Goal: Task Accomplishment & Management: Use online tool/utility

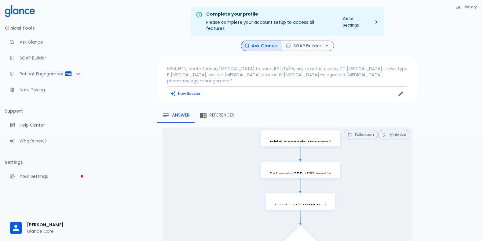
scroll to position [351, 0]
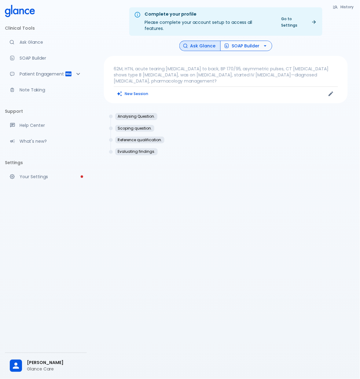
click at [248, 42] on button "SOAP Builder" at bounding box center [246, 46] width 52 height 11
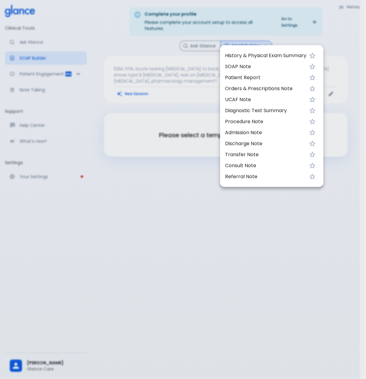
click at [289, 34] on div at bounding box center [183, 189] width 366 height 379
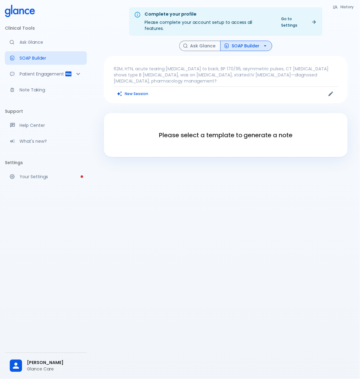
click at [195, 66] on p "62M, HTN, acute tearing [MEDICAL_DATA] to back, BP 170/95, asymmetric pulses, C…" at bounding box center [226, 75] width 224 height 18
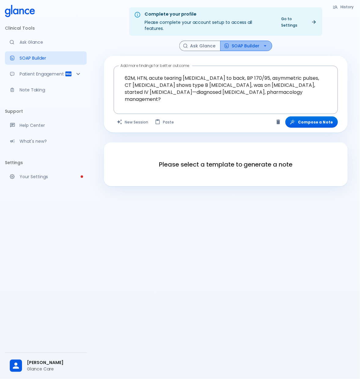
click at [249, 41] on button "SOAP Builder" at bounding box center [246, 46] width 52 height 11
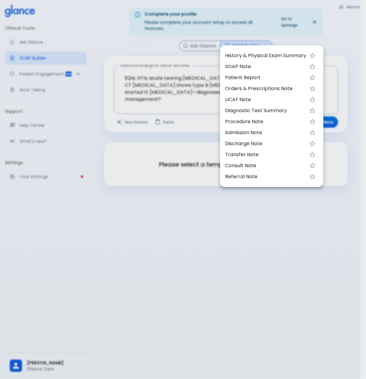
click at [252, 64] on span "SOAP Note" at bounding box center [265, 66] width 81 height 7
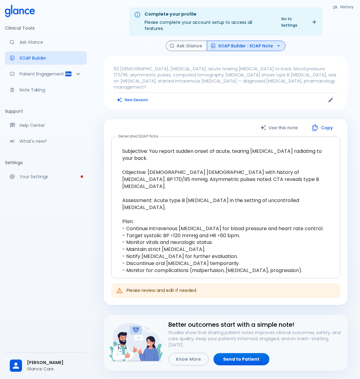
drag, startPoint x: 113, startPoint y: 138, endPoint x: 262, endPoint y: 211, distance: 166.1
click at [262, 211] on div "Subjective: You report sudden onset of acute, tearing [MEDICAL_DATA] radiating …" at bounding box center [225, 207] width 229 height 142
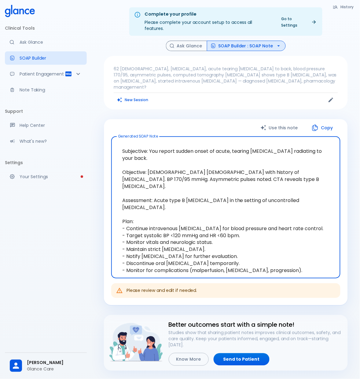
drag, startPoint x: 120, startPoint y: 137, endPoint x: 301, endPoint y: 227, distance: 202.0
click at [301, 227] on textarea "Subjective: You report sudden onset of acute, tearing [MEDICAL_DATA] radiating …" at bounding box center [225, 207] width 220 height 132
click at [274, 201] on textarea "Subjective: You report sudden onset of acute, tearing [MEDICAL_DATA] radiating …" at bounding box center [225, 207] width 220 height 132
click at [327, 122] on button "Copy" at bounding box center [322, 128] width 35 height 13
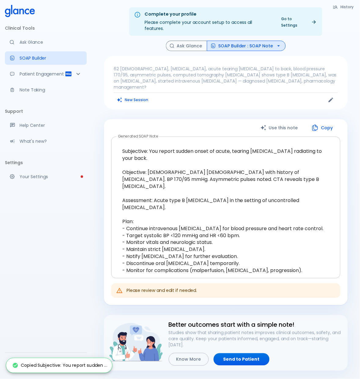
click at [306, 195] on textarea "Subjective: You report sudden onset of acute, tearing [MEDICAL_DATA] radiating …" at bounding box center [225, 207] width 220 height 132
click at [259, 353] on link "Send to Patient" at bounding box center [241, 359] width 56 height 13
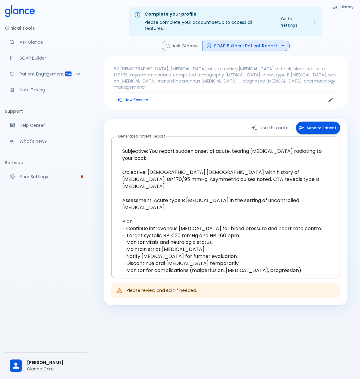
click at [325, 122] on button "Send to Patient" at bounding box center [318, 128] width 44 height 13
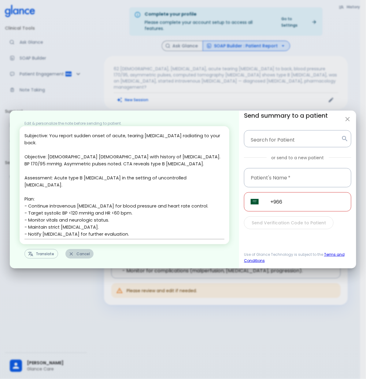
click at [83, 256] on button "Cancel" at bounding box center [79, 253] width 28 height 9
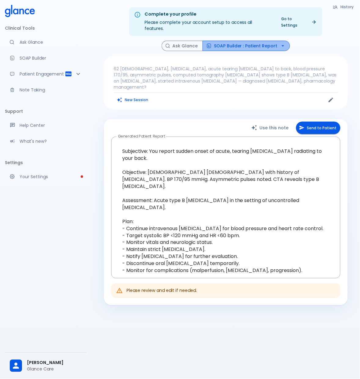
click at [257, 42] on button "SOAP Builder : Patient Report" at bounding box center [245, 46] width 87 height 11
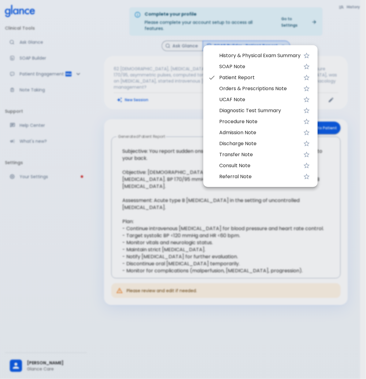
click at [332, 48] on div at bounding box center [183, 189] width 366 height 379
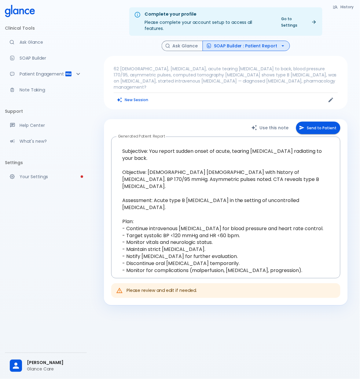
click at [260, 41] on button "SOAP Builder : Patient Report" at bounding box center [245, 46] width 87 height 11
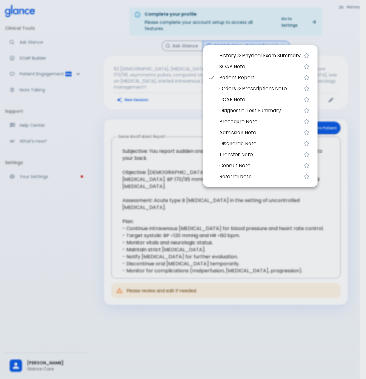
click at [243, 67] on span "SOAP Note" at bounding box center [259, 66] width 81 height 7
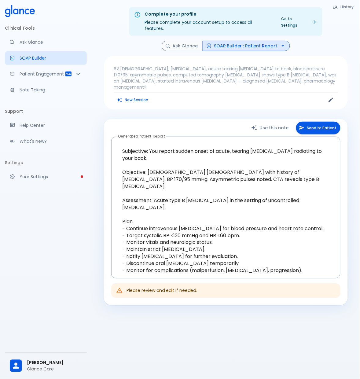
click at [248, 43] on button "SOAP Builder : Patient Report" at bounding box center [245, 46] width 87 height 11
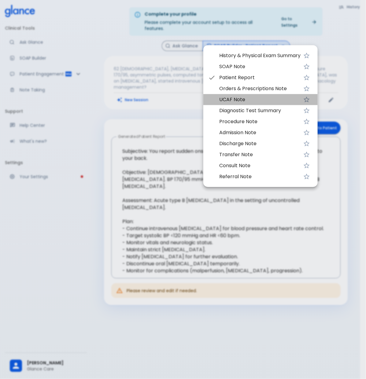
click at [253, 96] on span "UCAF Note" at bounding box center [259, 99] width 81 height 7
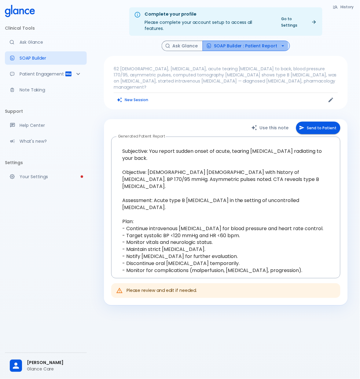
click at [238, 41] on button "SOAP Builder : Patient Report" at bounding box center [245, 46] width 87 height 11
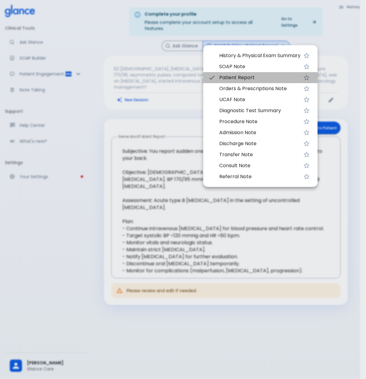
click at [251, 77] on span "Patient Report" at bounding box center [259, 77] width 81 height 7
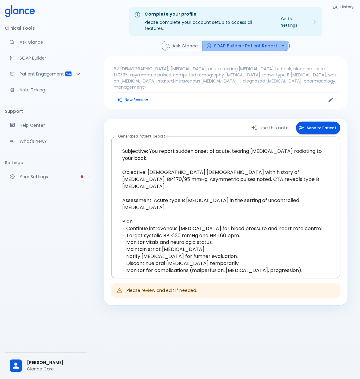
click at [240, 43] on button "SOAP Builder : Patient Report" at bounding box center [245, 46] width 87 height 11
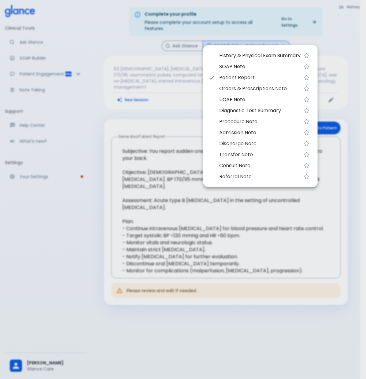
click at [256, 145] on span "Discharge Note" at bounding box center [259, 143] width 81 height 7
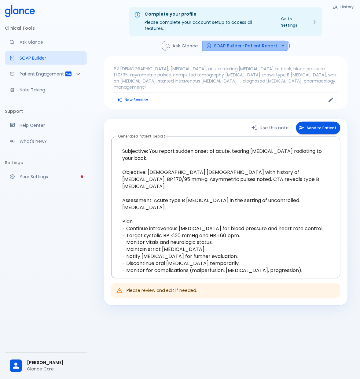
click at [243, 41] on button "SOAP Builder : Patient Report" at bounding box center [245, 46] width 87 height 11
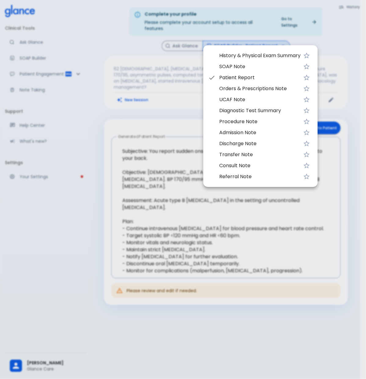
click at [331, 40] on div at bounding box center [183, 189] width 366 height 379
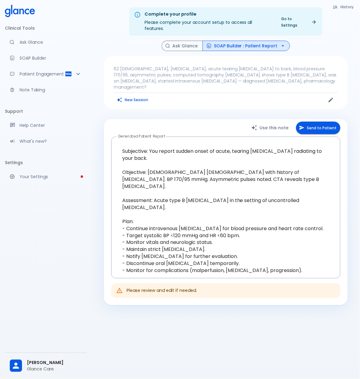
click at [46, 364] on span "[PERSON_NAME]" at bounding box center [54, 362] width 55 height 6
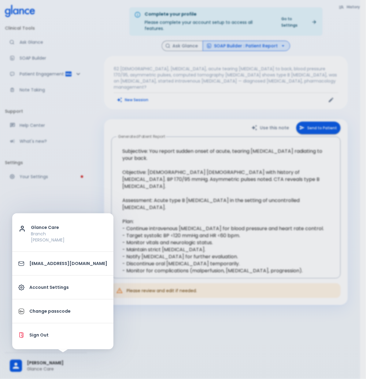
click at [139, 333] on div at bounding box center [183, 189] width 366 height 379
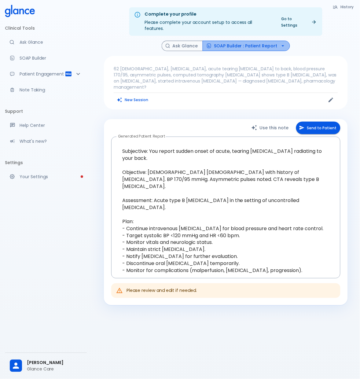
click at [251, 41] on button "SOAP Builder : Patient Report" at bounding box center [245, 46] width 87 height 11
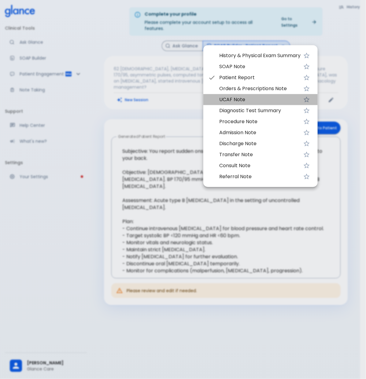
click at [255, 101] on span "UCAF Note" at bounding box center [259, 99] width 81 height 7
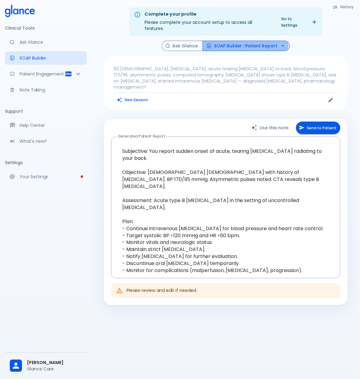
click at [246, 41] on button "SOAP Builder : Patient Report" at bounding box center [245, 46] width 87 height 11
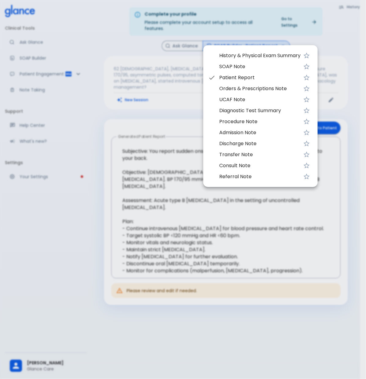
click at [232, 98] on span "UCAF Note" at bounding box center [259, 99] width 81 height 7
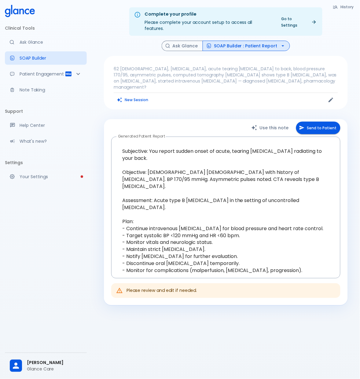
click at [231, 41] on button "SOAP Builder : Patient Report" at bounding box center [245, 46] width 87 height 11
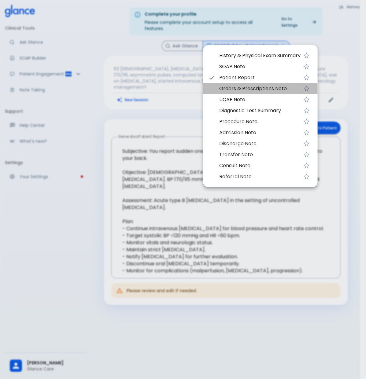
click at [253, 91] on span "Orders & Prescriptions Note" at bounding box center [259, 88] width 81 height 7
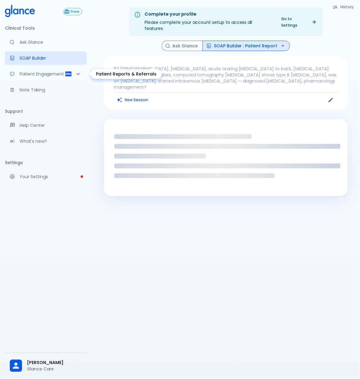
click at [49, 69] on div "Patient Engagement" at bounding box center [46, 73] width 82 height 13
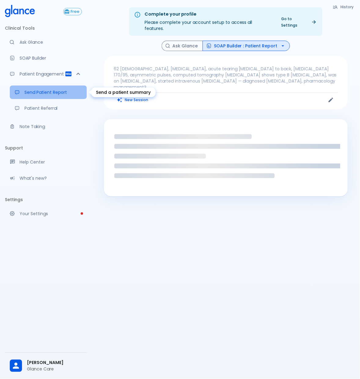
click at [44, 92] on p "Send Patient Report" at bounding box center [52, 92] width 57 height 6
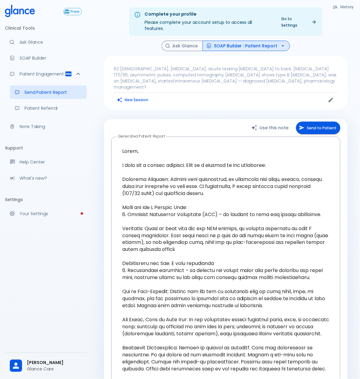
click at [202, 97] on div "62 male, hypertension, acute tearing chest pain to back, blood pressure 170/95,…" at bounding box center [226, 82] width 244 height 53
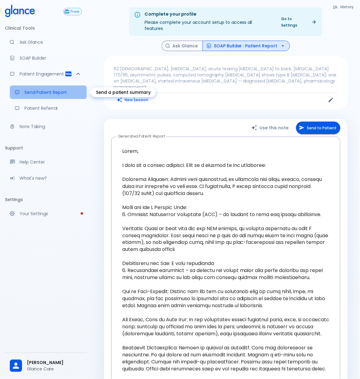
click at [68, 96] on link "Send Patient Report" at bounding box center [48, 91] width 77 height 13
click at [58, 93] on p "Send Patient Report" at bounding box center [52, 92] width 57 height 6
click at [63, 92] on p "Send Patient Report" at bounding box center [52, 92] width 57 height 6
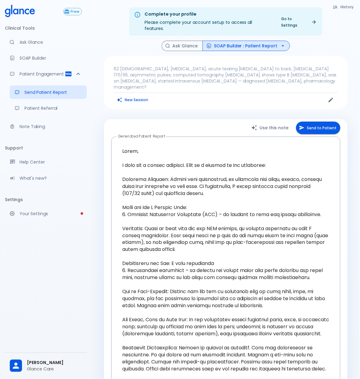
click at [326, 122] on button "Send to Patient" at bounding box center [318, 128] width 44 height 13
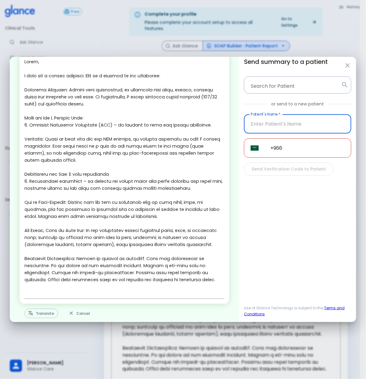
scroll to position [26, 0]
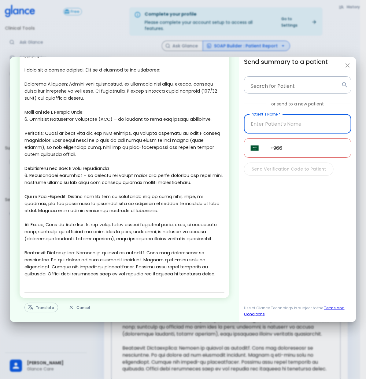
click at [42, 305] on button "Translate" at bounding box center [41, 307] width 34 height 9
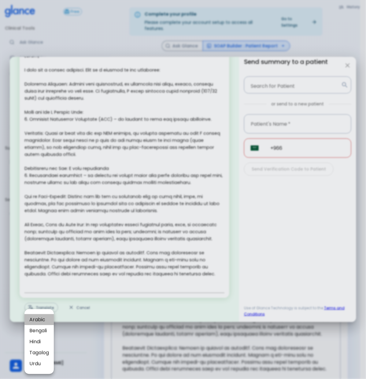
click at [43, 319] on span "Arabic" at bounding box center [39, 319] width 20 height 7
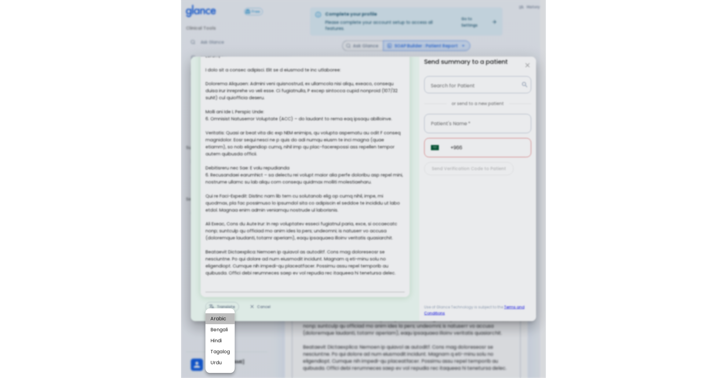
scroll to position [0, 0]
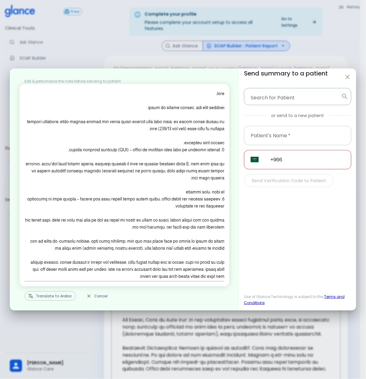
click at [275, 131] on div "Patient's Name   * Patient's Name   *" at bounding box center [297, 135] width 107 height 19
type input "ahmed"
click at [315, 155] on input "+966" at bounding box center [307, 159] width 88 height 19
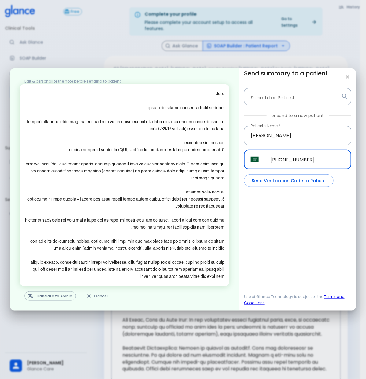
type input "+966 55 555 5555"
drag, startPoint x: 303, startPoint y: 182, endPoint x: 340, endPoint y: 212, distance: 47.3
click at [340, 212] on div "Send summary to a patient Search for Patient Search for Patient or send to a ne…" at bounding box center [300, 189] width 112 height 242
click at [349, 74] on icon "button" at bounding box center [347, 76] width 7 height 7
type input "+966"
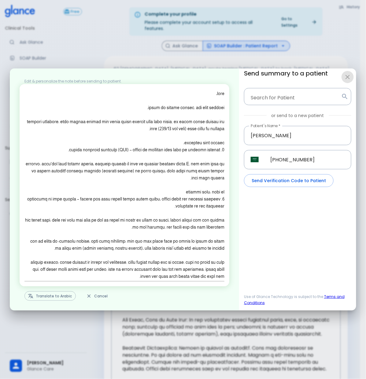
type textarea "Hello, I wish you a speedy recovery. This is a summary of the encounter: Clinic…"
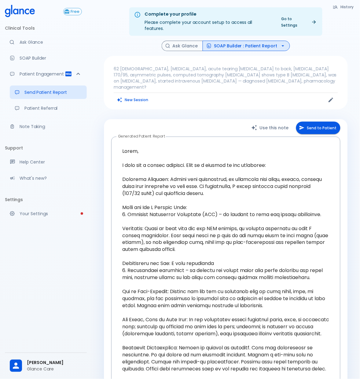
click at [62, 112] on link "Patient Referral" at bounding box center [48, 107] width 77 height 13
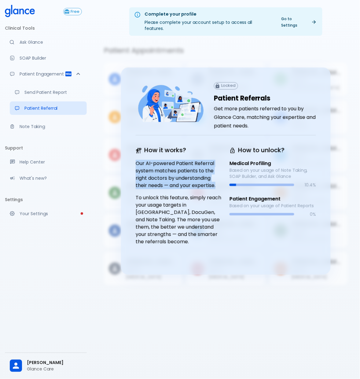
drag, startPoint x: 136, startPoint y: 155, endPoint x: 217, endPoint y: 180, distance: 85.2
click at [217, 180] on p "Our AI-powered Patient Referral system matches patients to the right doctors by…" at bounding box center [179, 174] width 86 height 29
click at [222, 167] on div "How it works? Our AI-powered Patient Referral system matches patients to the ri…" at bounding box center [226, 197] width 180 height 105
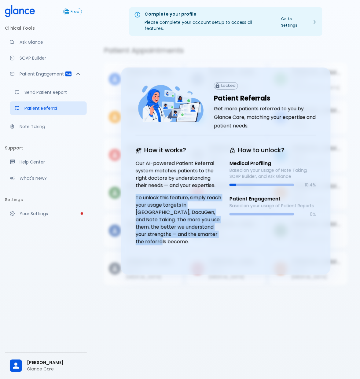
drag, startPoint x: 134, startPoint y: 190, endPoint x: 225, endPoint y: 227, distance: 97.5
click at [225, 227] on div "Locked Patient Referrals Get more patients referred to you by Glance Care, matc…" at bounding box center [225, 170] width 209 height 207
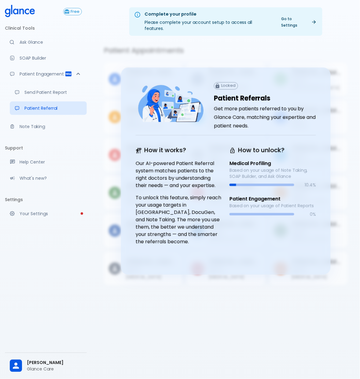
click at [231, 225] on div "How to unlock? Medical Profiling Based on your usage of Note Taking, SOAP Build…" at bounding box center [272, 197] width 86 height 105
click at [40, 126] on p "Note Taking" at bounding box center [51, 126] width 62 height 6
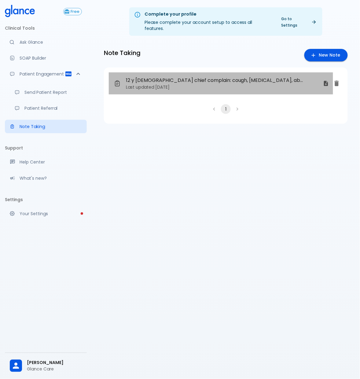
click at [202, 77] on span "12 y male chief complain: cough, nausea, vomiting, abdo pain History of Present…" at bounding box center [216, 80] width 180 height 7
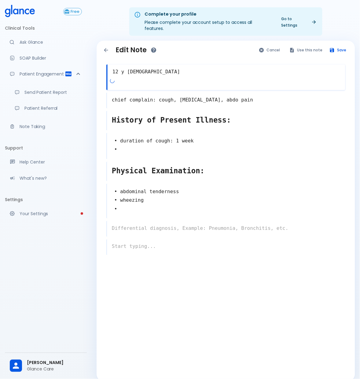
drag, startPoint x: 111, startPoint y: 66, endPoint x: 229, endPoint y: 90, distance: 121.0
click at [229, 90] on div "12 y male x chief complain: cough, nausea, vomiting, abdo pain x History of Pre…" at bounding box center [225, 174] width 249 height 239
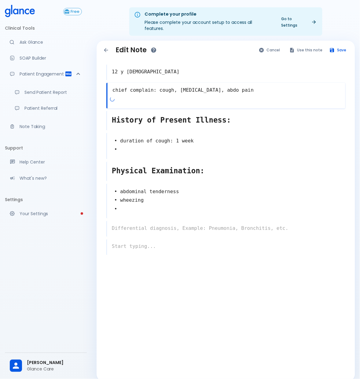
click at [213, 95] on div "chief complain: cough, nausea, vomiting, abdo pain x" at bounding box center [225, 96] width 239 height 26
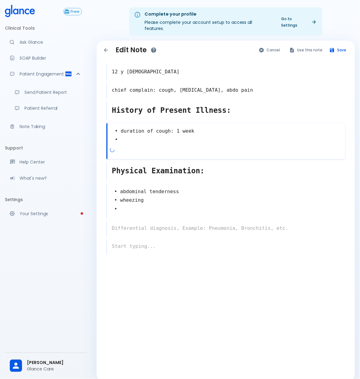
click at [167, 142] on div "• duration of cough: 1 week • x" at bounding box center [225, 141] width 239 height 36
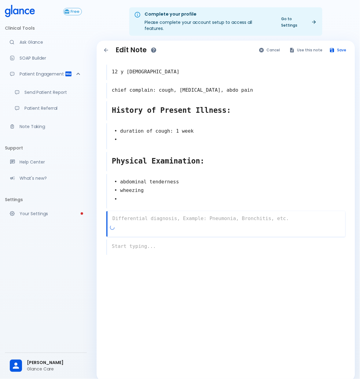
click at [164, 221] on div "x" at bounding box center [225, 224] width 239 height 26
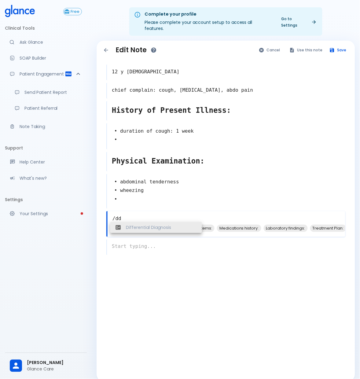
type textarea "Differential Diagnosis"
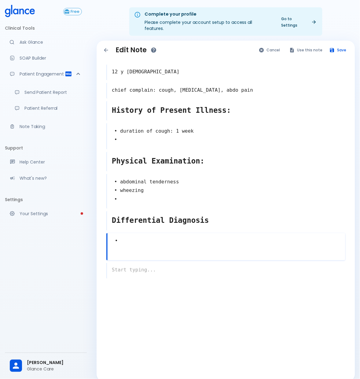
click at [123, 235] on textarea "•" at bounding box center [226, 241] width 238 height 14
click at [132, 248] on span "Acute gastroenteritis" at bounding box center [141, 251] width 38 height 7
click at [211, 257] on span "Appendicitis" at bounding box center [222, 260] width 38 height 7
type textarea "• Acute gastroenteritis • Appendicitis •"
click at [240, 220] on textarea "Differential Diagnosis" at bounding box center [226, 220] width 238 height 16
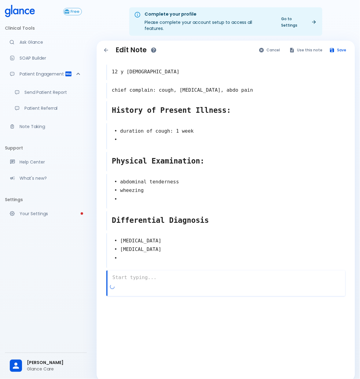
click at [176, 282] on div "x" at bounding box center [225, 283] width 239 height 26
type textarea "plan"
click at [131, 271] on textarea "plan" at bounding box center [226, 277] width 238 height 12
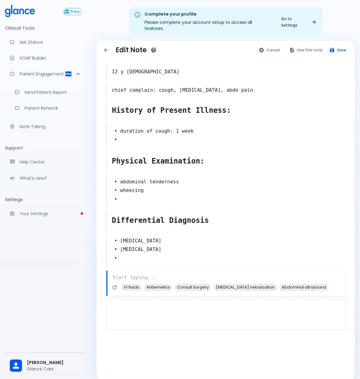
click at [238, 304] on div at bounding box center [226, 314] width 240 height 32
click at [213, 271] on textarea at bounding box center [226, 277] width 238 height 12
type textarea "/"
click at [195, 307] on div "x" at bounding box center [225, 306] width 239 height 16
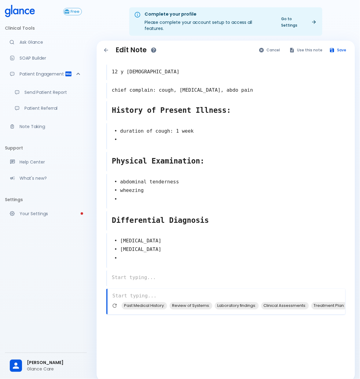
click at [24, 16] on icon at bounding box center [20, 11] width 30 height 12
